Goal: Task Accomplishment & Management: Complete application form

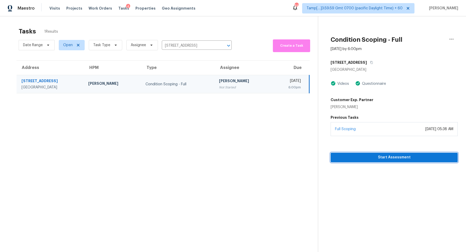
click at [367, 158] on span "Start Assessment" at bounding box center [394, 157] width 119 height 6
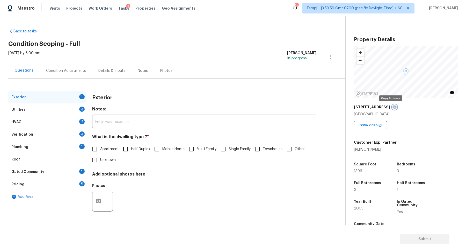
click at [393, 107] on icon "button" at bounding box center [394, 106] width 3 height 3
click at [233, 152] on label "Single Family" at bounding box center [234, 149] width 33 height 11
click at [229, 152] on input "Single Family" at bounding box center [223, 149] width 11 height 11
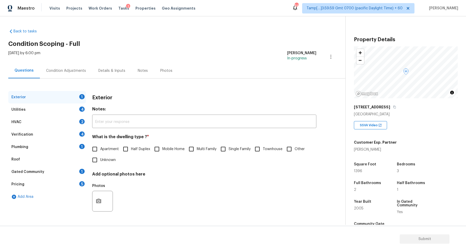
checkbox input "true"
click at [81, 112] on div "Utilities 4" at bounding box center [47, 109] width 78 height 12
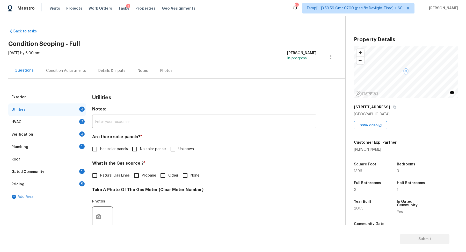
click at [68, 98] on div "Exterior" at bounding box center [47, 97] width 78 height 12
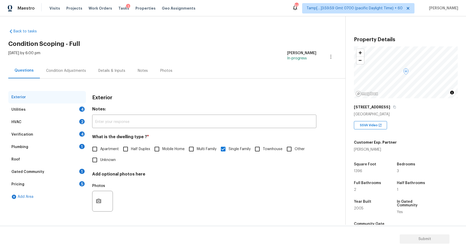
click at [111, 151] on span "Apartment" at bounding box center [109, 148] width 19 height 5
click at [100, 151] on input "Apartment" at bounding box center [94, 149] width 11 height 11
checkbox input "true"
checkbox input "false"
click at [258, 147] on input "Townhouse" at bounding box center [257, 149] width 11 height 11
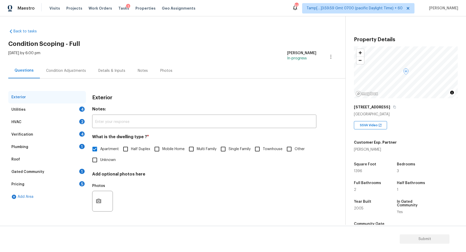
checkbox input "true"
checkbox input "false"
click at [64, 98] on div "Exterior" at bounding box center [47, 97] width 78 height 12
click at [66, 105] on div "Utilities 4" at bounding box center [47, 109] width 78 height 12
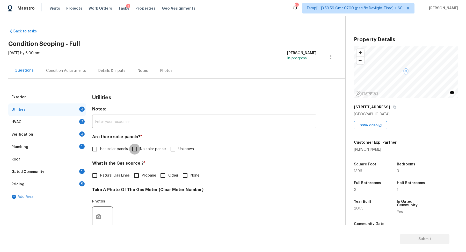
click at [137, 153] on input "No solar panels" at bounding box center [134, 149] width 11 height 11
checkbox input "true"
click at [111, 176] on span "Natural Gas Lines" at bounding box center [115, 175] width 30 height 5
click at [100, 176] on input "Natural Gas Lines" at bounding box center [94, 175] width 11 height 11
checkbox input "true"
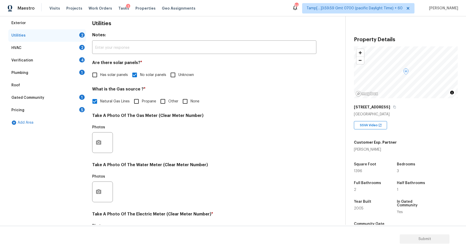
scroll to position [138, 0]
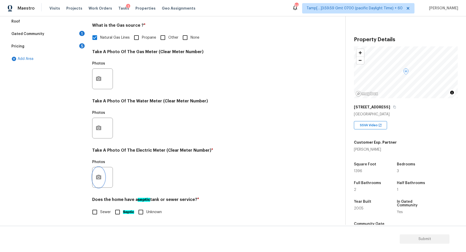
click at [102, 181] on button "button" at bounding box center [99, 177] width 12 height 20
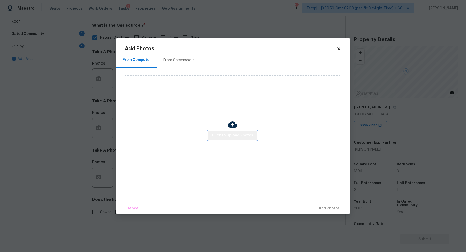
click at [233, 137] on span "Click to Upload Photos" at bounding box center [232, 135] width 41 height 6
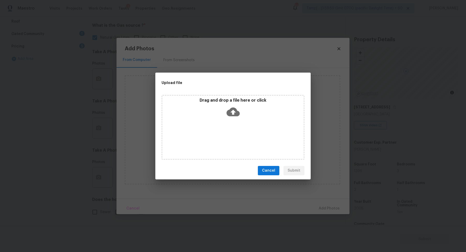
click at [243, 126] on div "Drag and drop a file here or click" at bounding box center [233, 127] width 143 height 65
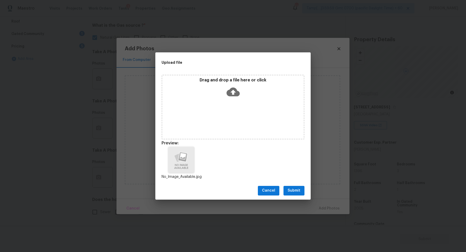
click at [296, 189] on span "Submit" at bounding box center [294, 190] width 13 height 6
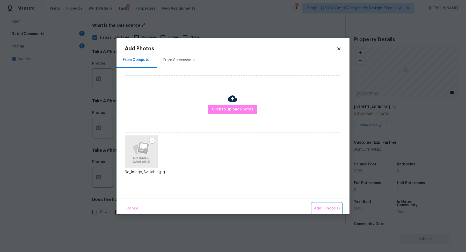
click at [320, 207] on span "Add 1 Photo(s)" at bounding box center [327, 208] width 26 height 6
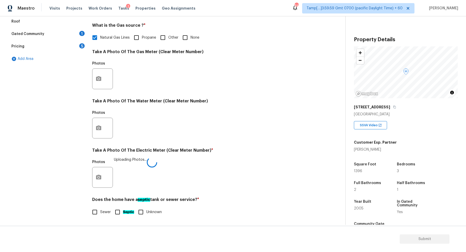
click at [101, 214] on span "Sewer" at bounding box center [105, 211] width 11 height 5
click at [100, 214] on input "Sewer" at bounding box center [94, 212] width 11 height 11
checkbox input "true"
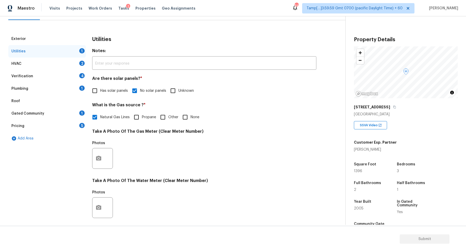
scroll to position [47, 0]
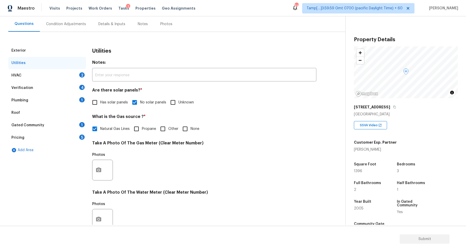
click at [73, 78] on div "HVAC 2" at bounding box center [47, 75] width 78 height 12
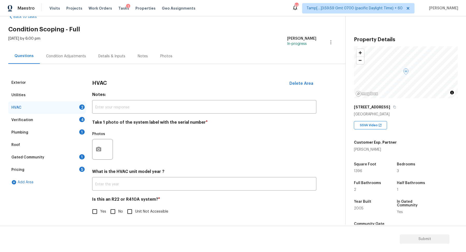
scroll to position [14, 0]
click at [100, 143] on button "button" at bounding box center [99, 149] width 12 height 20
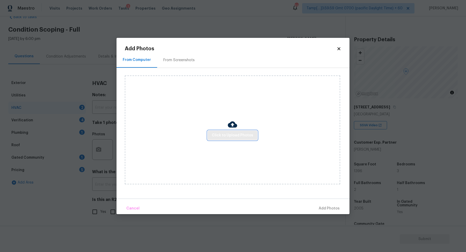
click at [227, 136] on span "Click to Upload Photos" at bounding box center [232, 135] width 41 height 6
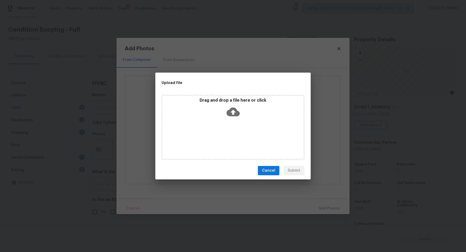
click at [240, 123] on div "Drag and drop a file here or click" at bounding box center [233, 127] width 143 height 65
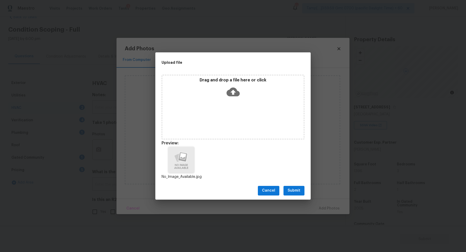
click at [299, 191] on span "Submit" at bounding box center [294, 190] width 13 height 6
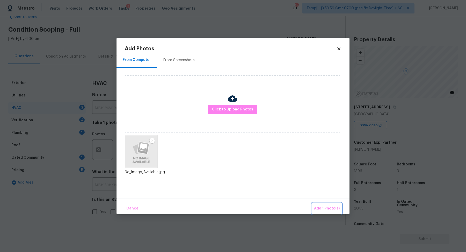
click at [318, 204] on button "Add 1 Photo(s)" at bounding box center [327, 208] width 30 height 11
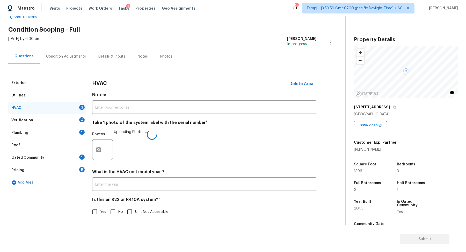
click at [113, 210] on input "No" at bounding box center [113, 211] width 11 height 11
checkbox input "true"
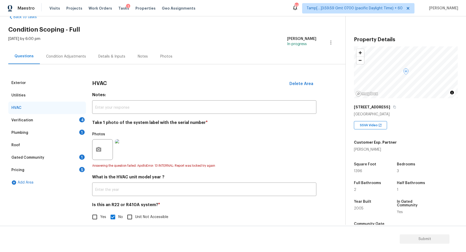
scroll to position [0, 0]
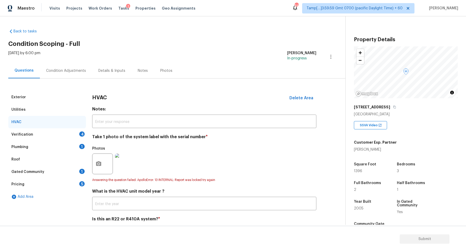
click at [76, 134] on div "Verification 4" at bounding box center [47, 134] width 78 height 12
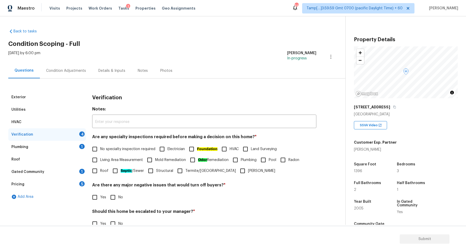
click at [103, 154] on label "No specialty inspection required" at bounding box center [122, 149] width 66 height 11
click at [100, 154] on input "No specialty inspection required" at bounding box center [94, 149] width 11 height 11
checkbox input "true"
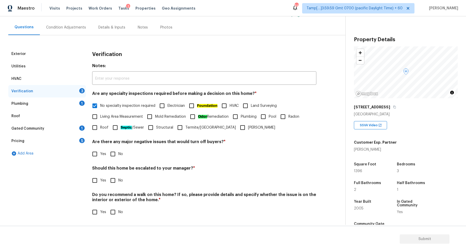
click at [116, 154] on input "No" at bounding box center [113, 153] width 11 height 11
checkbox input "true"
click at [114, 180] on input "No" at bounding box center [113, 180] width 11 height 11
checkbox input "true"
click at [113, 212] on input "No" at bounding box center [113, 212] width 11 height 11
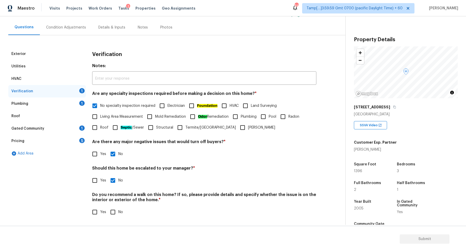
checkbox input "true"
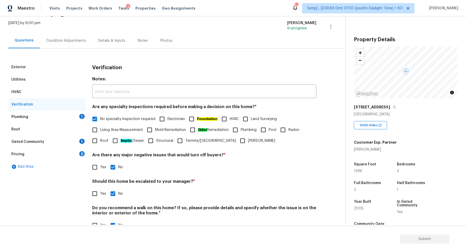
click at [73, 121] on div "Plumbing 1" at bounding box center [47, 117] width 78 height 12
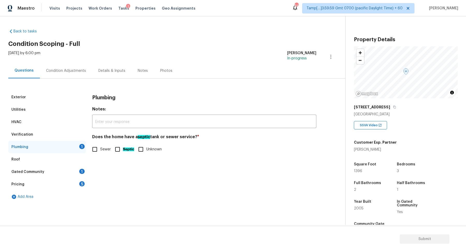
click at [102, 149] on span "Sewer" at bounding box center [105, 149] width 11 height 5
click at [100, 149] on input "Sewer" at bounding box center [94, 149] width 11 height 11
checkbox input "true"
click at [64, 167] on div "Gated Community 1" at bounding box center [47, 172] width 78 height 12
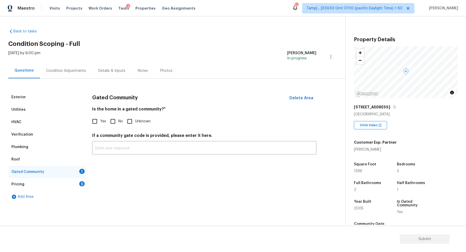
click at [114, 123] on input "No" at bounding box center [113, 121] width 11 height 11
checkbox input "true"
click at [98, 123] on input "Yes" at bounding box center [94, 121] width 11 height 11
checkbox input "true"
checkbox input "false"
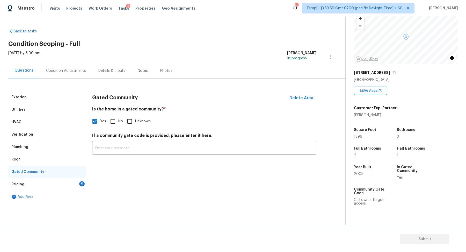
scroll to position [75, 0]
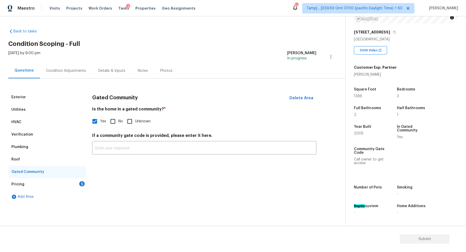
click at [77, 186] on div "Pricing 5" at bounding box center [47, 184] width 78 height 12
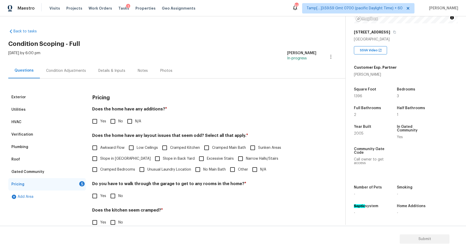
click at [122, 119] on span "No" at bounding box center [120, 121] width 5 height 5
click at [118, 119] on input "No" at bounding box center [113, 121] width 11 height 11
checkbox input "true"
click at [260, 167] on span "N/A" at bounding box center [263, 169] width 6 height 5
click at [250, 167] on input "N/A" at bounding box center [255, 169] width 11 height 11
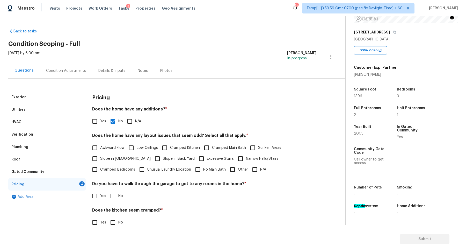
checkbox input "true"
click at [127, 160] on span "Slope in Front Yard" at bounding box center [125, 158] width 51 height 5
click at [100, 160] on input "Slope in Front Yard" at bounding box center [94, 158] width 11 height 11
click at [112, 161] on span "Slope in Front Yard" at bounding box center [125, 158] width 51 height 5
click at [100, 161] on input "Slope in Front Yard" at bounding box center [94, 158] width 11 height 11
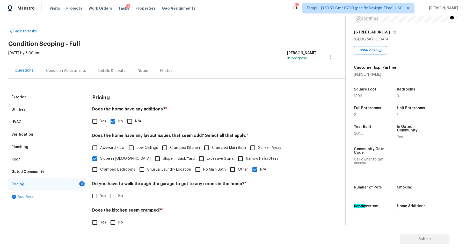
checkbox input "false"
click at [118, 196] on input "No" at bounding box center [113, 195] width 11 height 11
checkbox input "true"
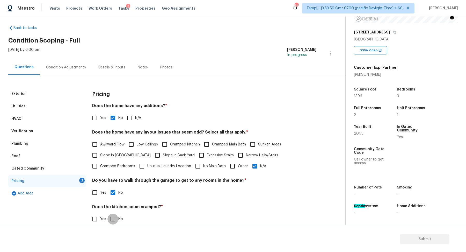
click at [108, 214] on input "No" at bounding box center [113, 219] width 11 height 11
checkbox input "true"
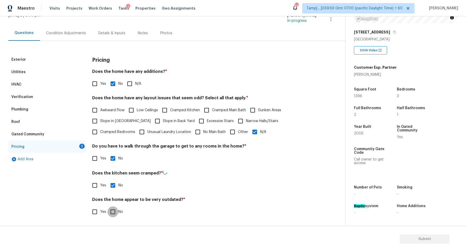
click at [108, 206] on input "No" at bounding box center [113, 211] width 11 height 11
checkbox input "true"
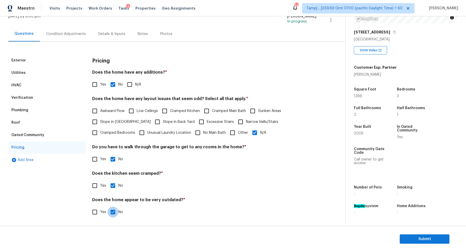
click at [76, 37] on div "Condition Adjustments" at bounding box center [66, 33] width 52 height 15
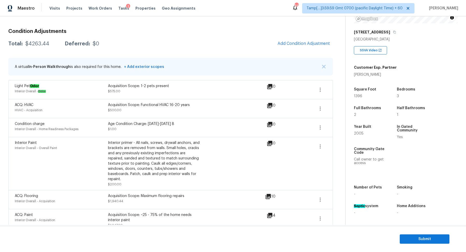
scroll to position [68, 0]
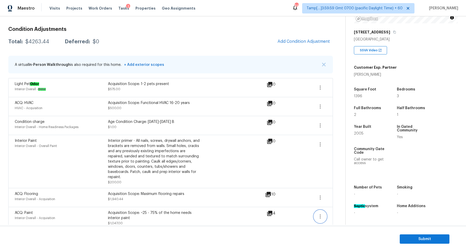
click at [321, 214] on button "button" at bounding box center [320, 216] width 12 height 12
click at [340, 207] on div "Edit" at bounding box center [350, 209] width 40 height 5
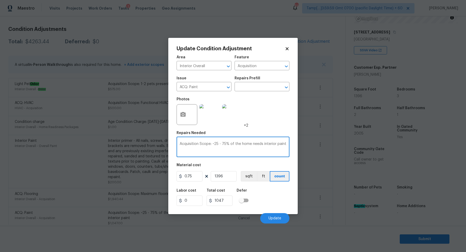
click at [224, 147] on textarea "Acquisition Scope: ~25 - 75% of the home needs interior paint" at bounding box center [233, 147] width 107 height 11
click at [211, 143] on textarea "Disregard - Old scope" at bounding box center [233, 147] width 107 height 11
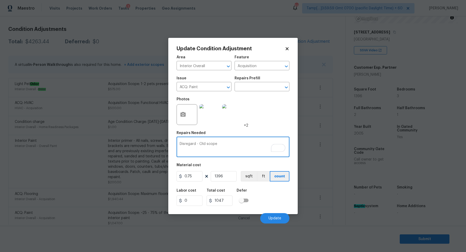
click at [211, 143] on textarea "Disregard - Old scope" at bounding box center [233, 147] width 107 height 11
type textarea "Disregard - Old scope"
click at [188, 178] on input "0.75" at bounding box center [190, 176] width 26 height 10
type input "1"
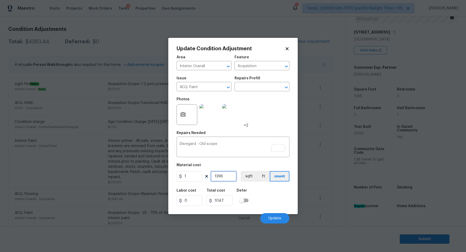
click at [218, 178] on input "1396" at bounding box center [224, 176] width 26 height 10
type input "1396"
click at [218, 178] on input "1396" at bounding box center [224, 176] width 26 height 10
type input "1"
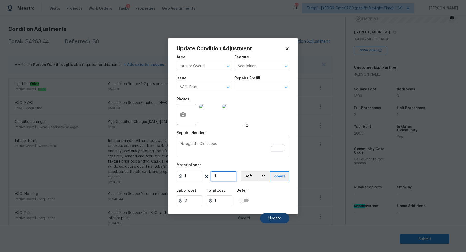
type input "1"
click at [265, 215] on button "Update" at bounding box center [274, 218] width 29 height 10
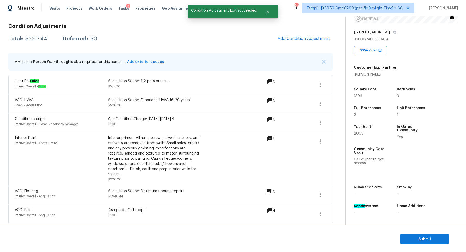
scroll to position [65, 0]
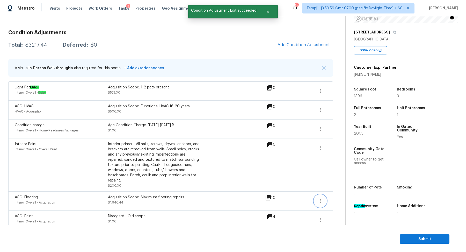
click at [321, 198] on icon "button" at bounding box center [320, 201] width 6 height 6
click at [352, 192] on div "Edit" at bounding box center [350, 193] width 40 height 5
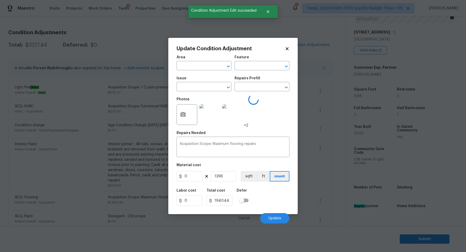
type input "Interior Overall"
type input "Acquisition"
type input "ACQ: Flooring"
type input "1.39"
click at [243, 144] on textarea "Acquisition Scope: Maximum flooring repairs" at bounding box center [233, 147] width 107 height 11
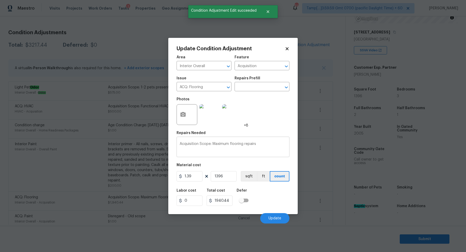
click at [243, 144] on textarea "Acquisition Scope: Maximum flooring repairs" at bounding box center [233, 147] width 107 height 11
paste textarea "Disregard - Old scope"
type textarea "Disregard - Old scope"
click at [193, 182] on div "Area Interior Overall ​ Feature Acquisition ​ Issue ACQ: Flooring ​ Repairs Pre…" at bounding box center [233, 137] width 113 height 171
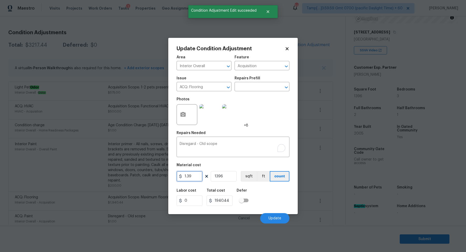
click at [196, 180] on input "1.39" at bounding box center [190, 176] width 26 height 10
type input "1"
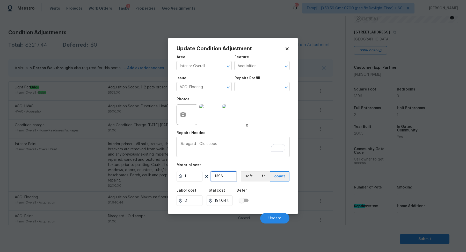
click at [230, 180] on input "1396" at bounding box center [224, 176] width 26 height 10
type input "1396"
click at [230, 180] on input "1396" at bounding box center [224, 176] width 26 height 10
type input "1"
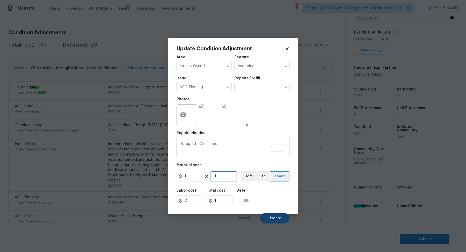
type input "1"
click at [274, 221] on button "Update" at bounding box center [274, 218] width 29 height 10
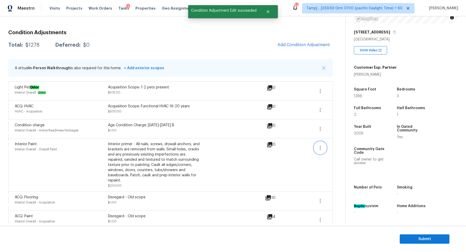
click at [324, 147] on button "button" at bounding box center [320, 147] width 12 height 12
click at [339, 145] on div "Edit" at bounding box center [350, 145] width 40 height 5
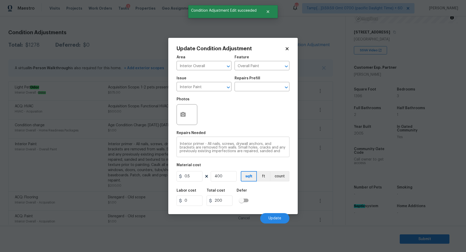
click at [237, 146] on textarea "Interior primer - All nails, screws, drywall anchors, and brackets are removed …" at bounding box center [233, 147] width 107 height 11
paste textarea "Disregard - Old scope"
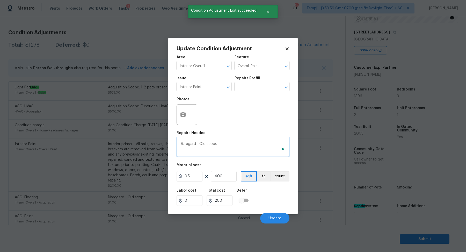
type textarea "Disregard - Old scope"
click at [197, 174] on input "0.5" at bounding box center [190, 176] width 26 height 10
type input "1"
click at [218, 174] on input "400" at bounding box center [224, 176] width 26 height 10
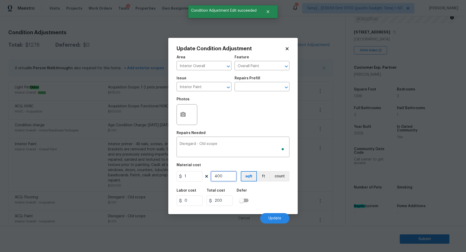
type input "400"
click at [218, 174] on input "400" at bounding box center [224, 176] width 26 height 10
type input "1"
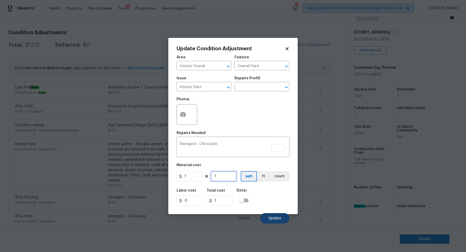
type input "1"
click at [278, 216] on span "Update" at bounding box center [275, 218] width 13 height 4
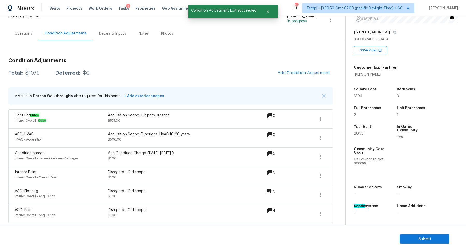
scroll to position [36, 0]
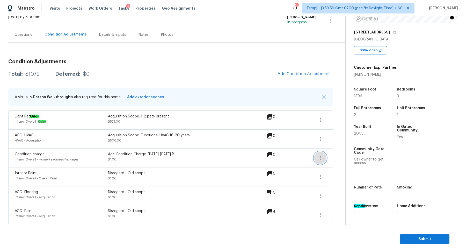
click at [322, 160] on button "button" at bounding box center [320, 158] width 12 height 12
click at [344, 158] on div "Edit" at bounding box center [350, 156] width 40 height 5
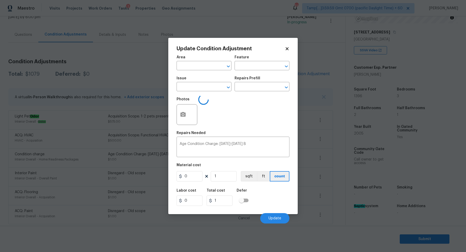
type input "Interior Overall"
type input "Home Readiness Packages"
type input "Condition charge"
type input "1"
click at [263, 146] on textarea "Age Condition Charge: 1993-2008 B" at bounding box center [233, 147] width 107 height 11
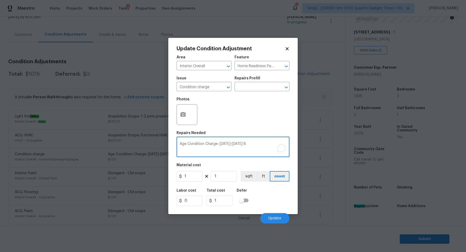
click at [263, 146] on textarea "Age Condition Charge: 1993-2008 B" at bounding box center [233, 147] width 107 height 11
paste textarea "Disregard - Old scope"
type textarea "Disregard - Old scope"
click at [268, 215] on button "Update" at bounding box center [274, 218] width 29 height 10
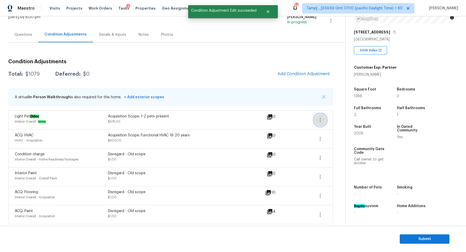
click at [319, 121] on icon "button" at bounding box center [320, 120] width 6 height 6
click at [319, 137] on icon "button" at bounding box center [320, 139] width 6 height 6
click at [339, 139] on div "Edit" at bounding box center [350, 137] width 40 height 5
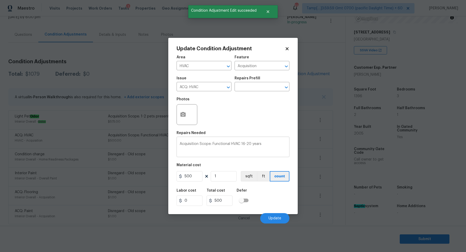
click at [244, 146] on textarea "Acquisition Scope: Functional HVAC 16-20 years" at bounding box center [233, 147] width 107 height 11
paste textarea "Disregard - Old scope"
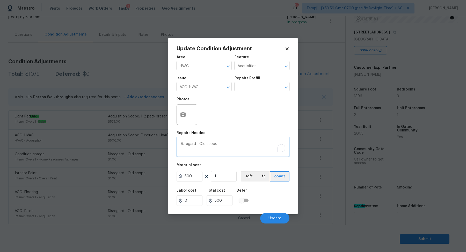
type textarea "Disregard - Old scope"
click at [190, 178] on input "500" at bounding box center [190, 176] width 26 height 10
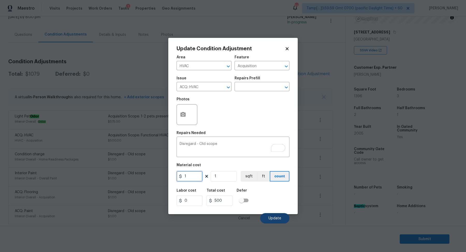
type input "1"
click at [279, 220] on button "Update" at bounding box center [274, 218] width 29 height 10
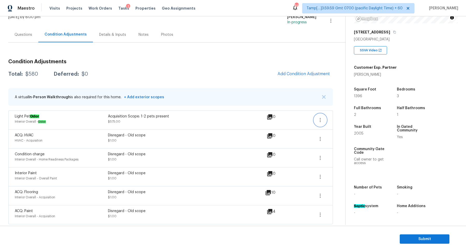
click at [321, 122] on icon "button" at bounding box center [320, 120] width 6 height 6
click at [345, 122] on link "Edit" at bounding box center [350, 119] width 44 height 8
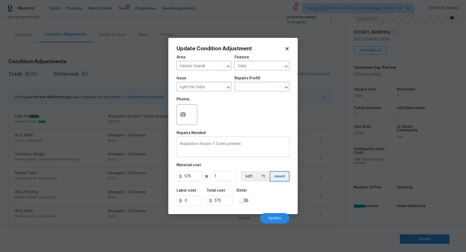
click at [240, 144] on textarea "Acquisition Scope: 1-2 pets present" at bounding box center [233, 147] width 107 height 11
paste textarea "Disregard - Old scope"
type textarea "Disregard - Old scope"
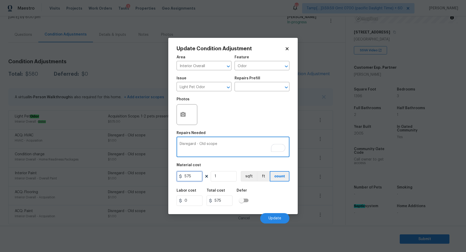
click at [195, 177] on input "575" at bounding box center [190, 176] width 26 height 10
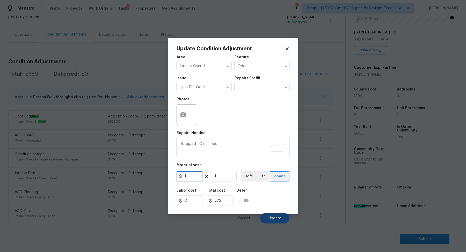
type input "1"
click at [284, 218] on button "Update" at bounding box center [274, 218] width 29 height 10
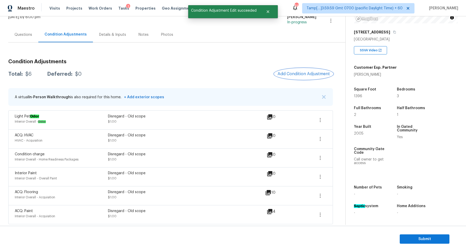
click at [300, 79] on button "Add Condition Adjustment" at bounding box center [304, 73] width 59 height 11
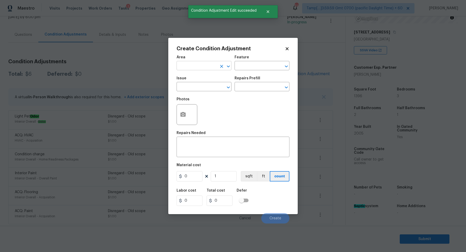
click at [192, 67] on input "text" at bounding box center [197, 66] width 40 height 8
click at [211, 81] on li "Interior Addition" at bounding box center [204, 77] width 55 height 9
click at [211, 81] on div "Issue" at bounding box center [204, 79] width 55 height 7
click at [210, 70] on input "Interior Addition" at bounding box center [197, 66] width 40 height 8
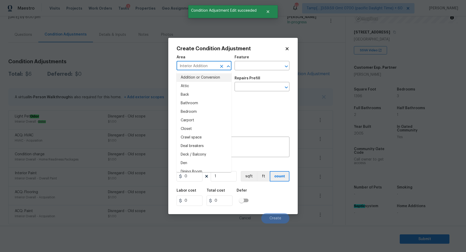
click at [210, 70] on input "Interior Addition" at bounding box center [197, 66] width 40 height 8
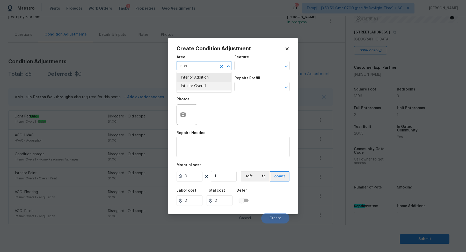
click at [193, 83] on li "Interior Overall" at bounding box center [204, 86] width 55 height 9
type input "Interior Overall"
click at [193, 83] on div "Issue" at bounding box center [204, 79] width 55 height 7
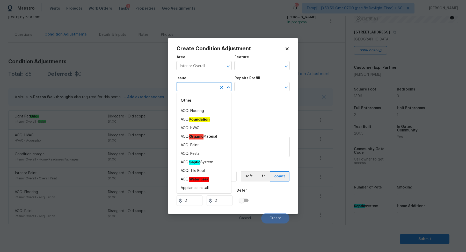
click at [204, 87] on input "text" at bounding box center [197, 87] width 40 height 8
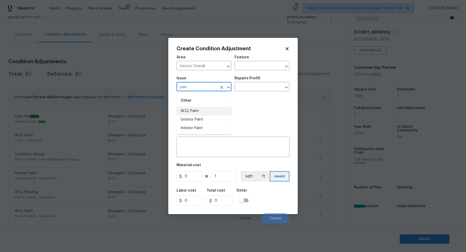
click at [204, 112] on li "ACQ: Paint" at bounding box center [204, 111] width 55 height 9
type input "ACQ: Paint"
click at [264, 88] on input "text" at bounding box center [255, 87] width 40 height 8
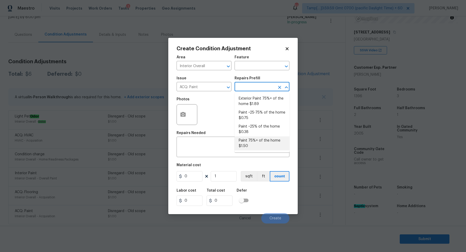
click at [257, 148] on li "Paint 75%+ of the home $1.50" at bounding box center [262, 143] width 55 height 14
type input "Acquisition"
type textarea "Acquisition Scope: 75%+ of the home will likely require interior paint"
type input "1.5"
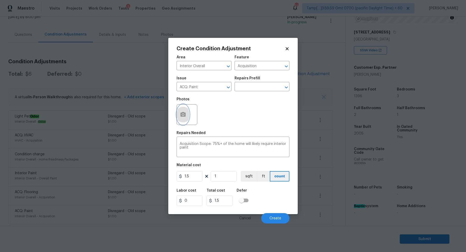
click at [185, 114] on icon "button" at bounding box center [183, 114] width 5 height 5
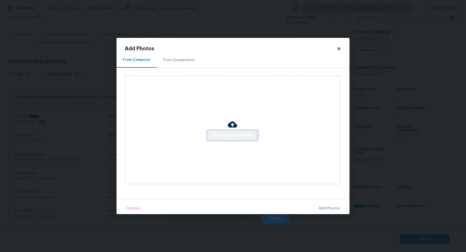
click at [226, 136] on span "Click to Upload Photos" at bounding box center [232, 135] width 41 height 6
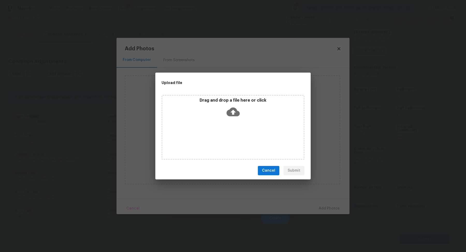
click at [244, 119] on div "Drag and drop a file here or click" at bounding box center [232, 109] width 141 height 22
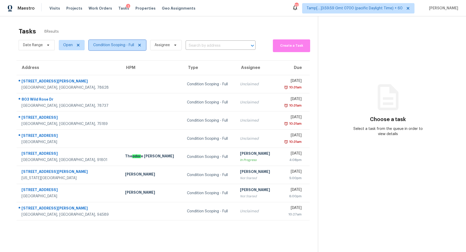
click at [116, 46] on span "Condition Scoping - Full" at bounding box center [113, 44] width 41 height 5
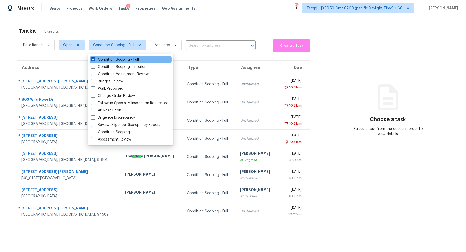
click at [113, 58] on label "Condition Scoping - Full" at bounding box center [115, 59] width 48 height 5
click at [95, 58] on input "Condition Scoping - Full" at bounding box center [92, 58] width 3 height 3
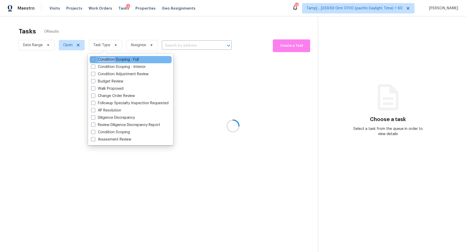
click at [113, 58] on label "Condition Scoping - Full" at bounding box center [115, 59] width 48 height 5
click at [95, 58] on input "Condition Scoping - Full" at bounding box center [92, 58] width 3 height 3
checkbox input "true"
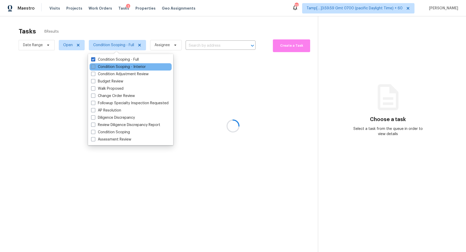
click at [116, 67] on label "Condition Scoping - Interior" at bounding box center [118, 66] width 55 height 5
click at [95, 67] on input "Condition Scoping - Interior" at bounding box center [92, 65] width 3 height 3
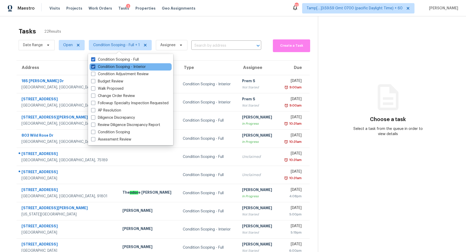
click at [124, 67] on label "Condition Scoping - Interior" at bounding box center [118, 66] width 55 height 5
click at [95, 67] on input "Condition Scoping - Interior" at bounding box center [92, 65] width 3 height 3
checkbox input "false"
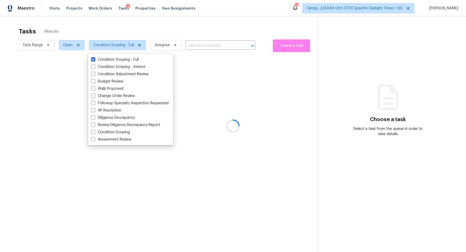
click at [219, 46] on div at bounding box center [233, 126] width 466 height 252
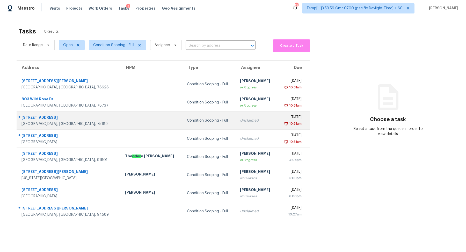
click at [240, 118] on div "Unclaimed" at bounding box center [256, 120] width 33 height 5
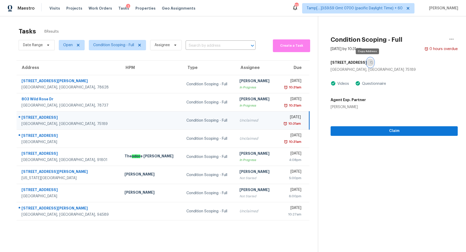
click at [369, 63] on button "button" at bounding box center [370, 62] width 7 height 9
click at [381, 127] on button "Claim" at bounding box center [394, 131] width 127 height 10
click at [394, 115] on div "Start Assessment" at bounding box center [394, 123] width 127 height 26
click at [117, 50] on span "Condition Scoping - Full" at bounding box center [117, 45] width 57 height 10
click at [51, 47] on span "Date Range" at bounding box center [37, 45] width 36 height 10
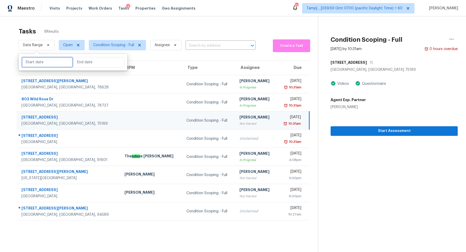
click at [51, 61] on input "text" at bounding box center [47, 62] width 51 height 10
select select "8"
select select "2025"
select select "9"
select select "2025"
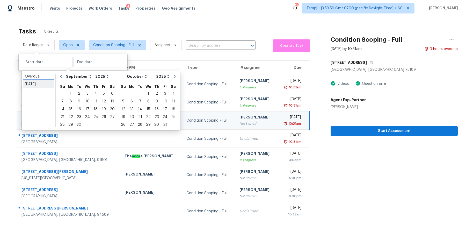
click at [48, 84] on div "[DATE]" at bounding box center [38, 84] width 27 height 5
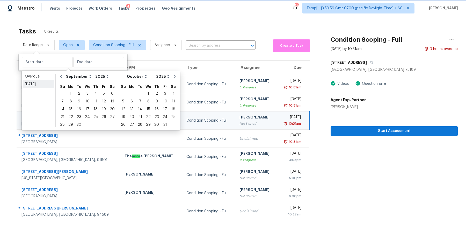
type input "[DATE]"
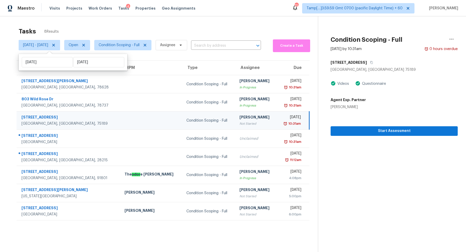
click at [156, 28] on div "Tasks 8 Results" at bounding box center [169, 31] width 300 height 13
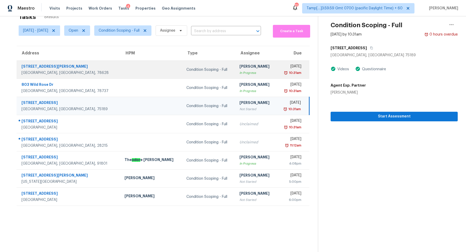
scroll to position [16, 0]
